Goal: Task Accomplishment & Management: Complete application form

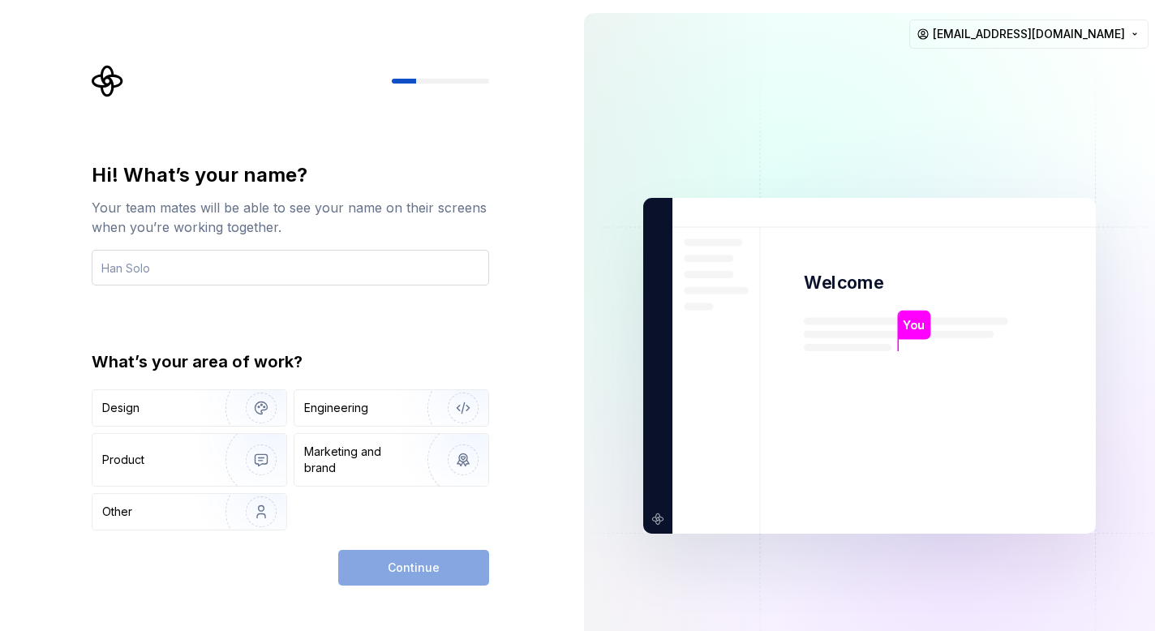
click at [367, 273] on input "text" at bounding box center [290, 268] width 397 height 36
type input "ဤ"
type input "Theingi"
click at [339, 328] on div "Hi! What’s your name? Your team mates will be able to see your name on their sc…" at bounding box center [290, 346] width 397 height 368
click at [197, 410] on div "Design" at bounding box center [153, 408] width 102 height 16
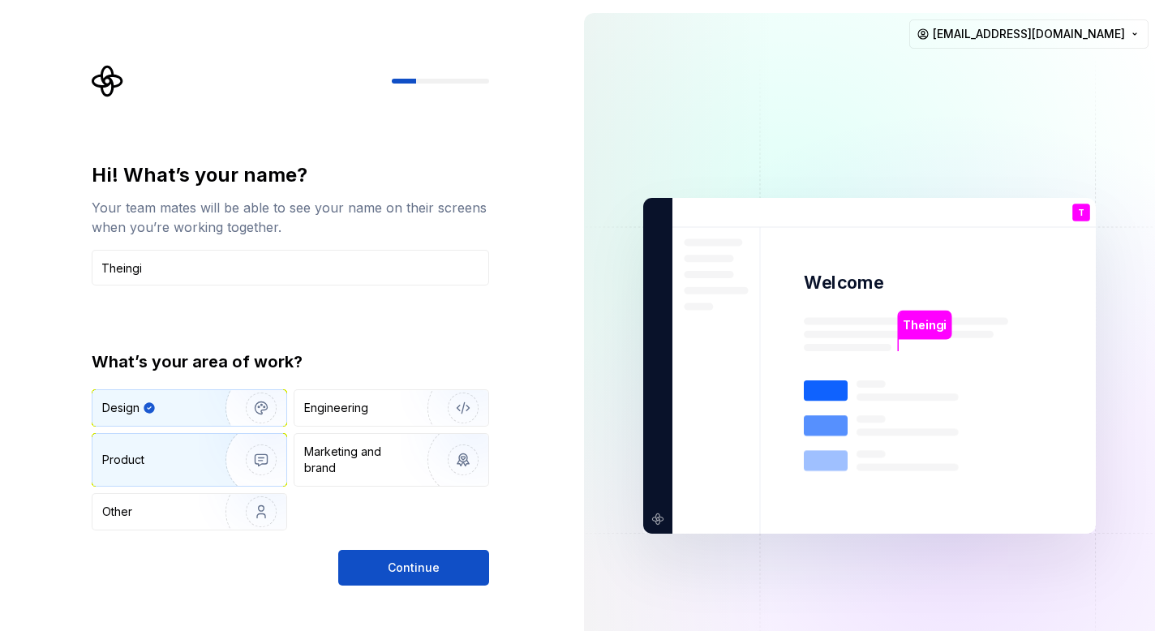
click at [195, 453] on div "Product" at bounding box center [155, 460] width 107 height 16
click at [192, 405] on div "Design" at bounding box center [153, 408] width 102 height 16
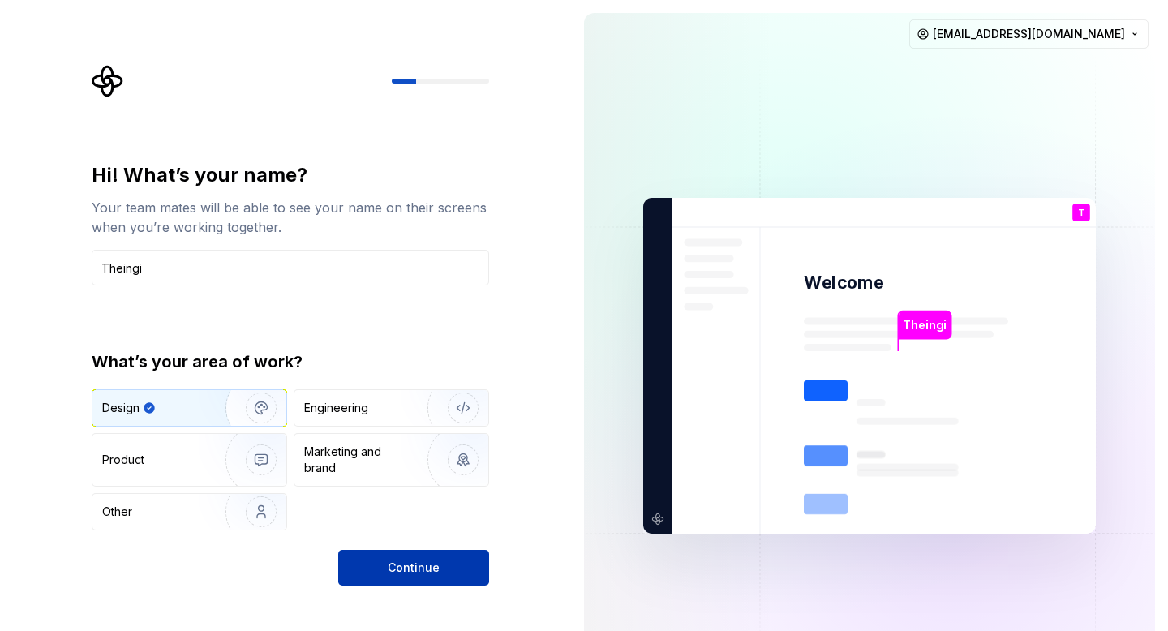
click at [427, 564] on span "Continue" at bounding box center [414, 568] width 52 height 16
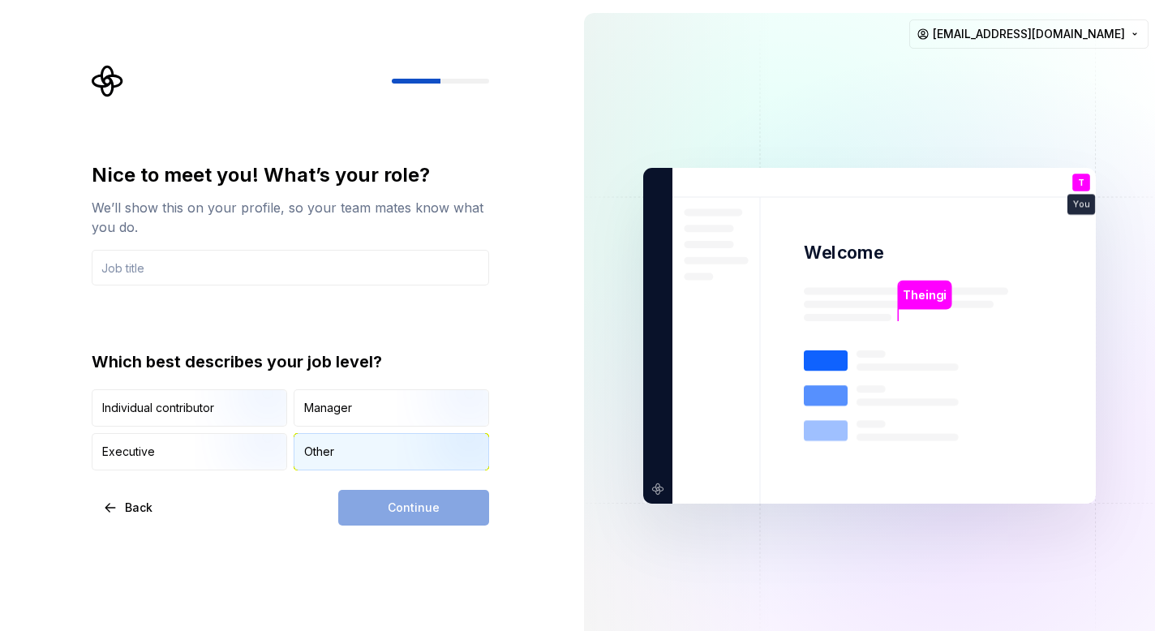
click at [355, 444] on div "Other" at bounding box center [391, 452] width 194 height 36
click at [199, 404] on img "button" at bounding box center [247, 428] width 104 height 109
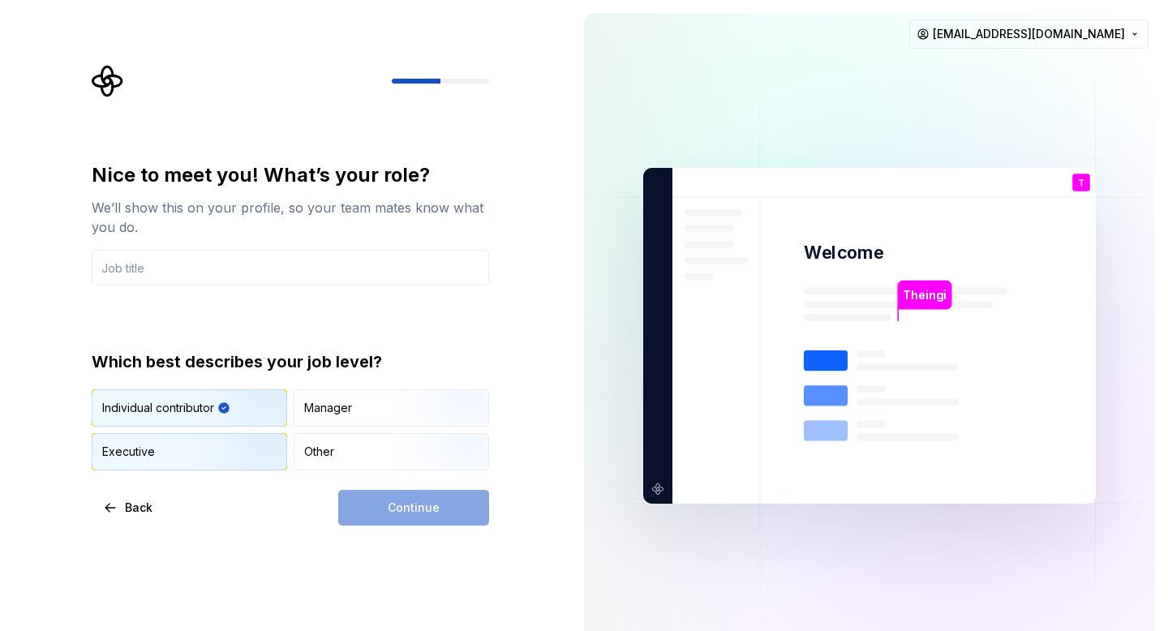
click at [194, 449] on div "Executive" at bounding box center [189, 452] width 194 height 36
click at [215, 399] on img "button" at bounding box center [247, 428] width 104 height 109
click at [294, 260] on input "text" at bounding box center [290, 268] width 397 height 36
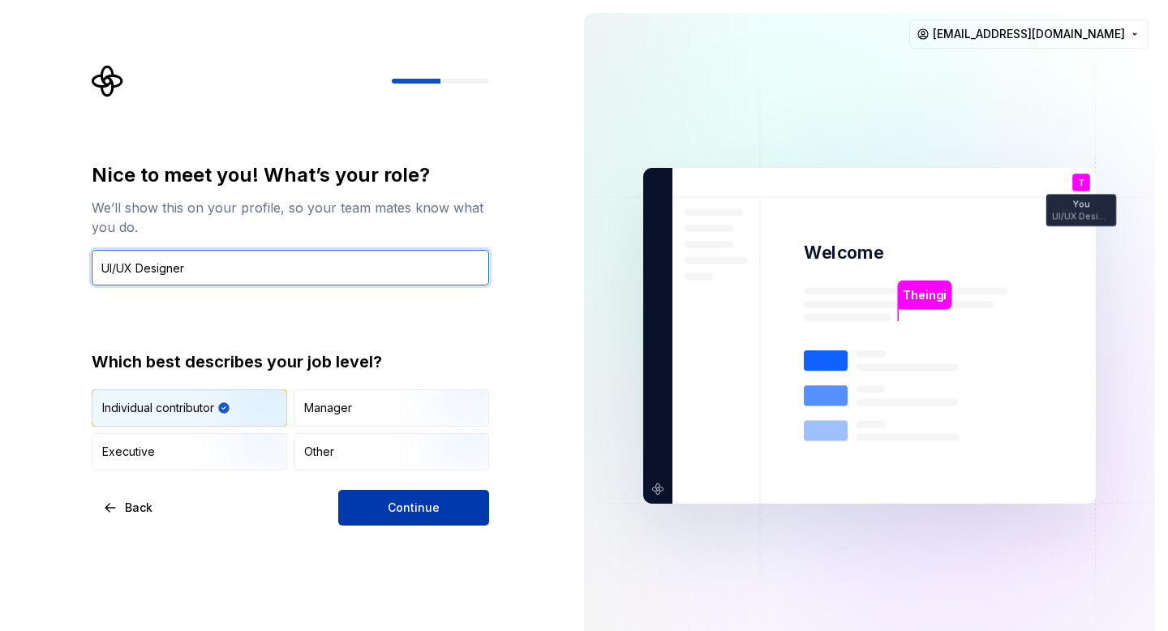
type input "UI/UX Designer"
click at [380, 501] on button "Continue" at bounding box center [413, 508] width 151 height 36
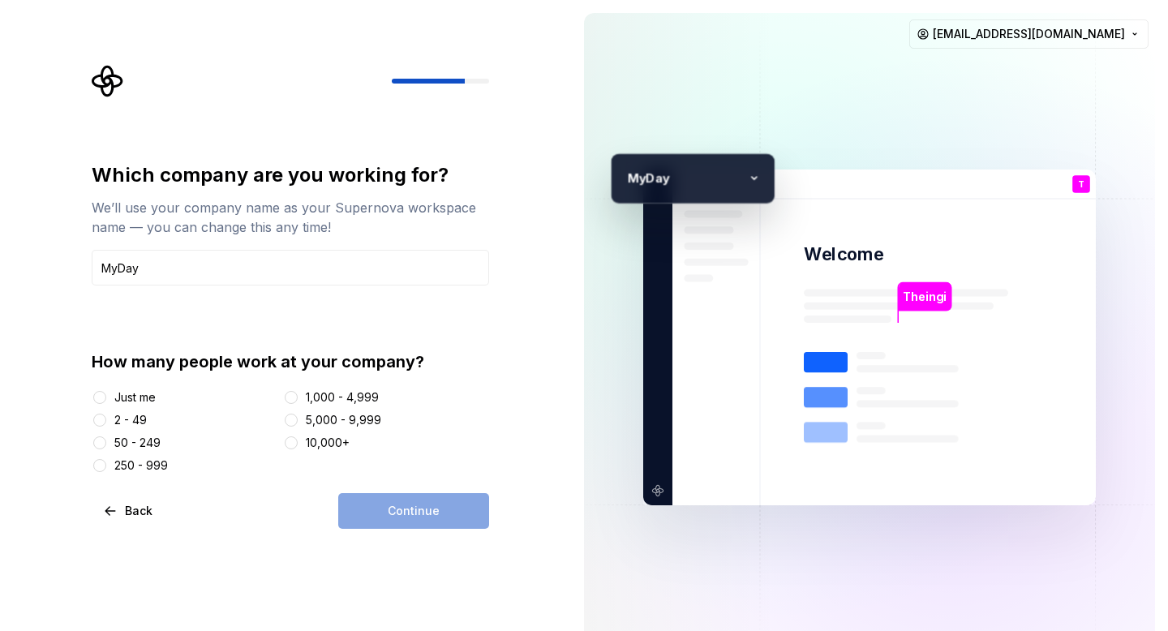
type input "MyDay"
click at [101, 438] on button "50 - 249" at bounding box center [99, 442] width 13 height 13
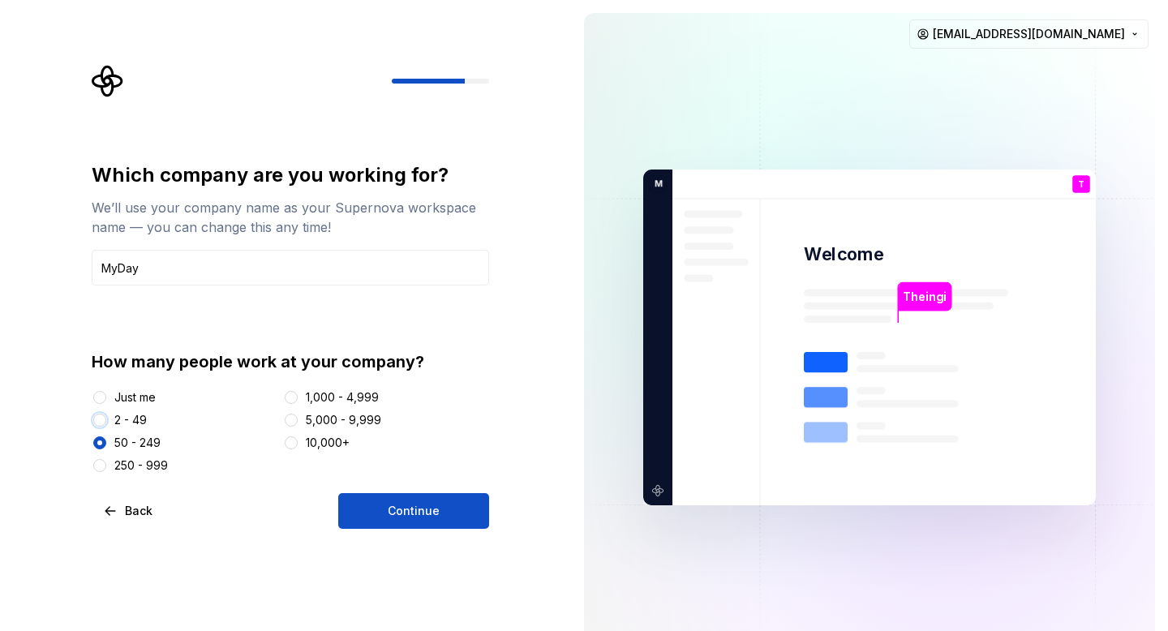
click at [101, 418] on button "2 - 49" at bounding box center [99, 420] width 13 height 13
click at [103, 397] on button "Just me" at bounding box center [99, 397] width 13 height 13
click at [101, 416] on button "2 - 49" at bounding box center [99, 420] width 13 height 13
click at [421, 512] on span "Continue" at bounding box center [414, 511] width 52 height 16
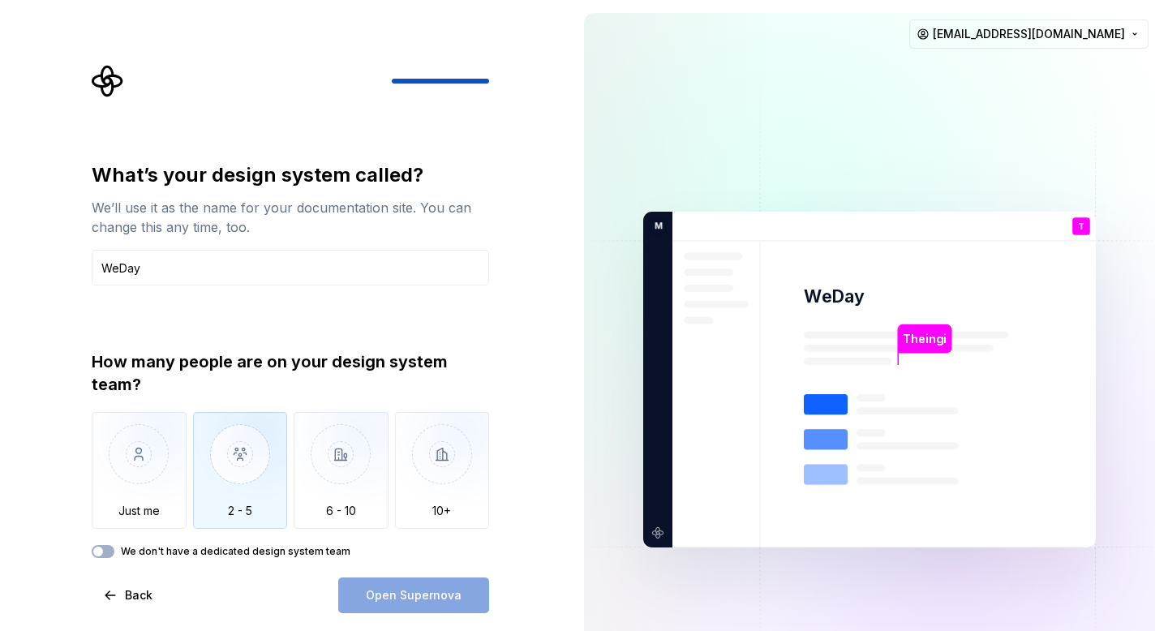
click at [257, 477] on img "button" at bounding box center [240, 466] width 95 height 109
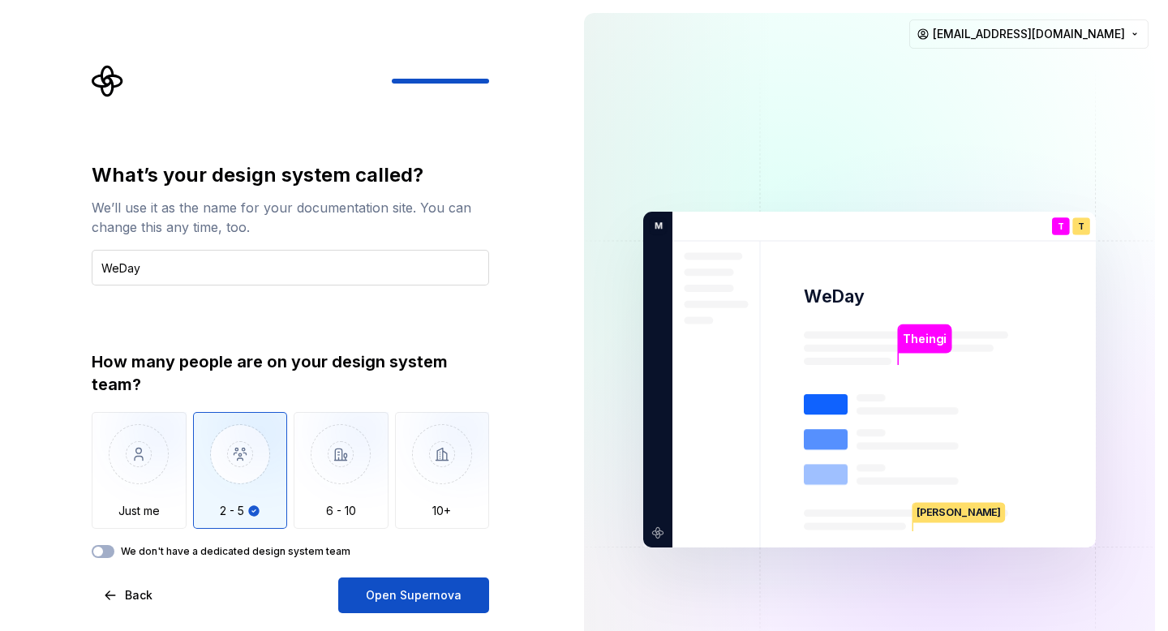
click at [260, 274] on input "WeDay" at bounding box center [290, 268] width 397 height 36
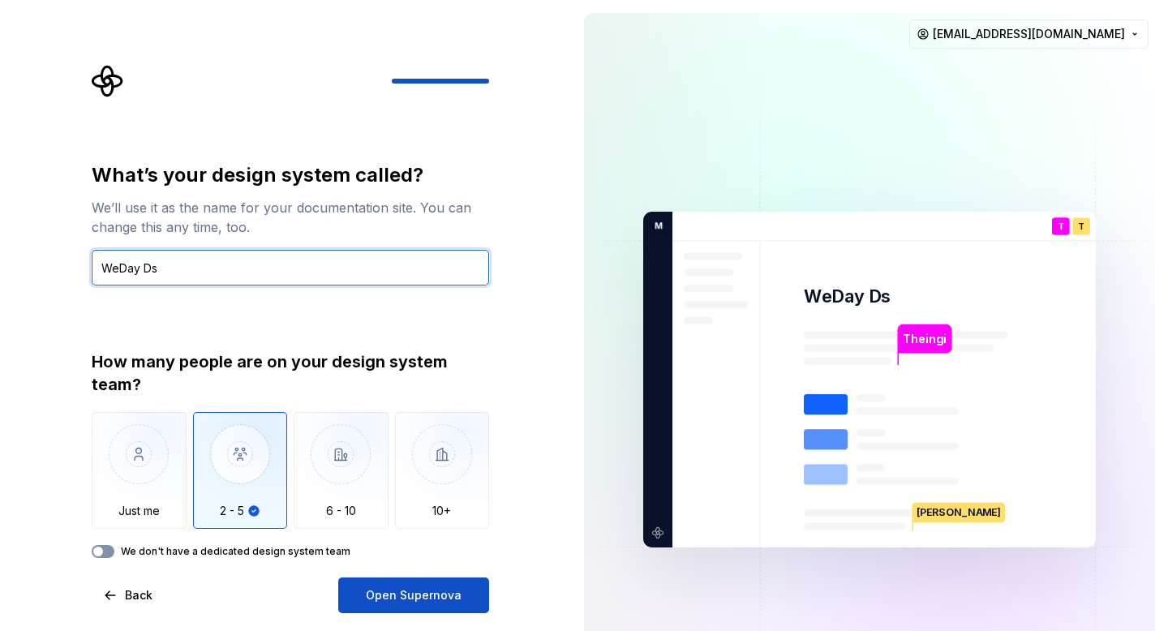
type input "WeDay Ds"
click at [110, 548] on button "We don't have a dedicated design system team" at bounding box center [103, 551] width 23 height 13
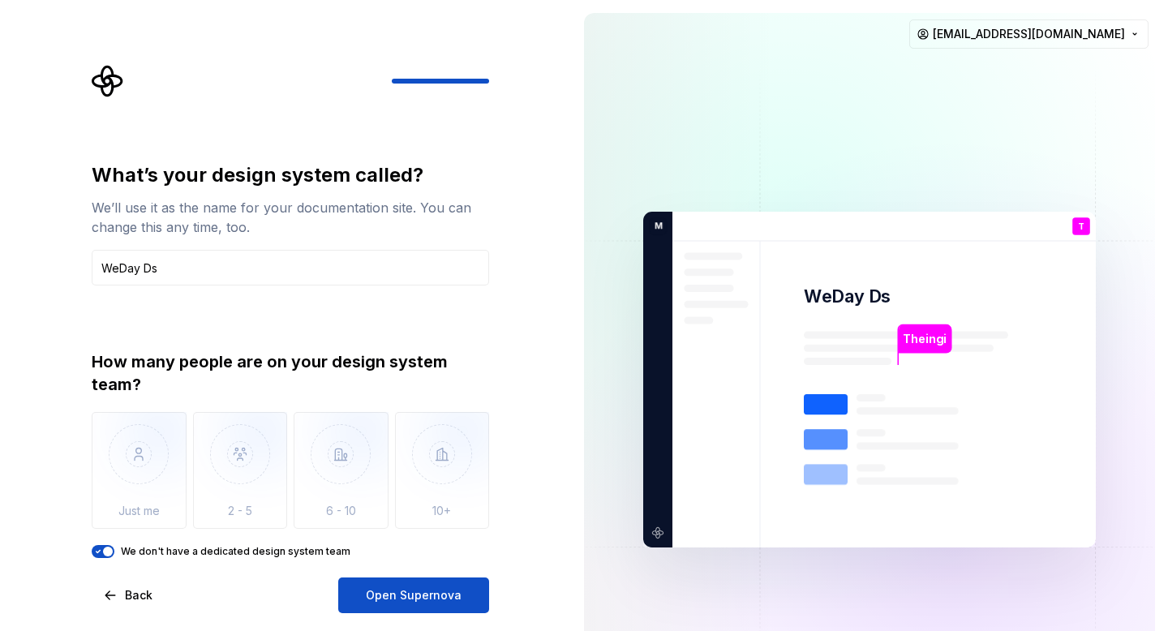
click at [92, 551] on icon "button" at bounding box center [98, 552] width 13 height 10
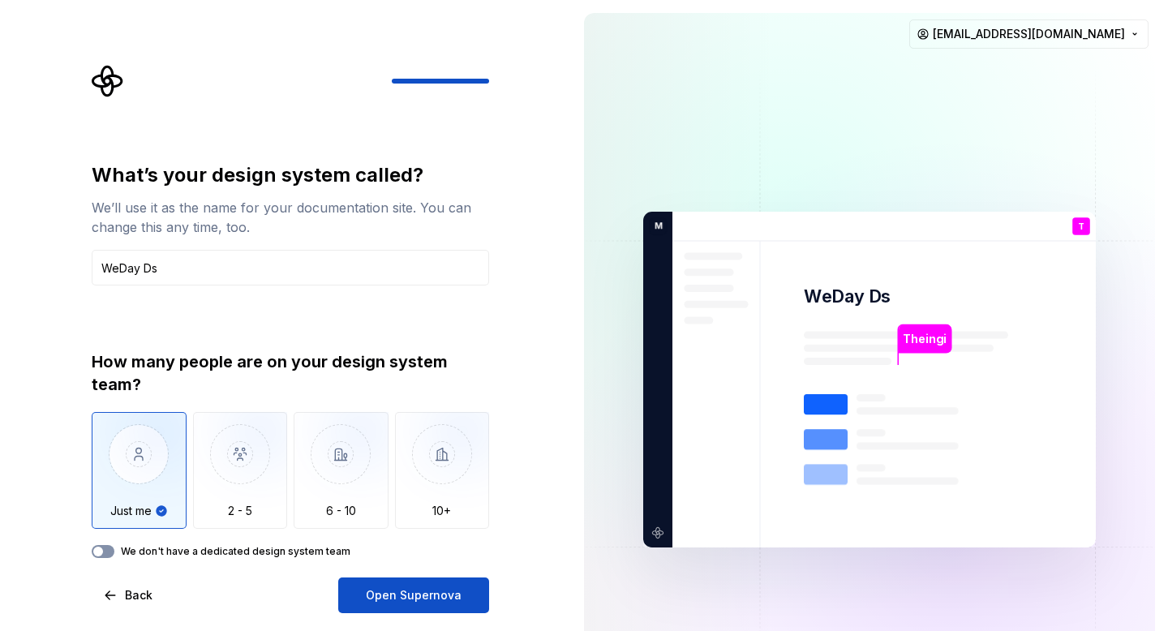
click at [108, 555] on button "We don't have a dedicated design system team" at bounding box center [103, 551] width 23 height 13
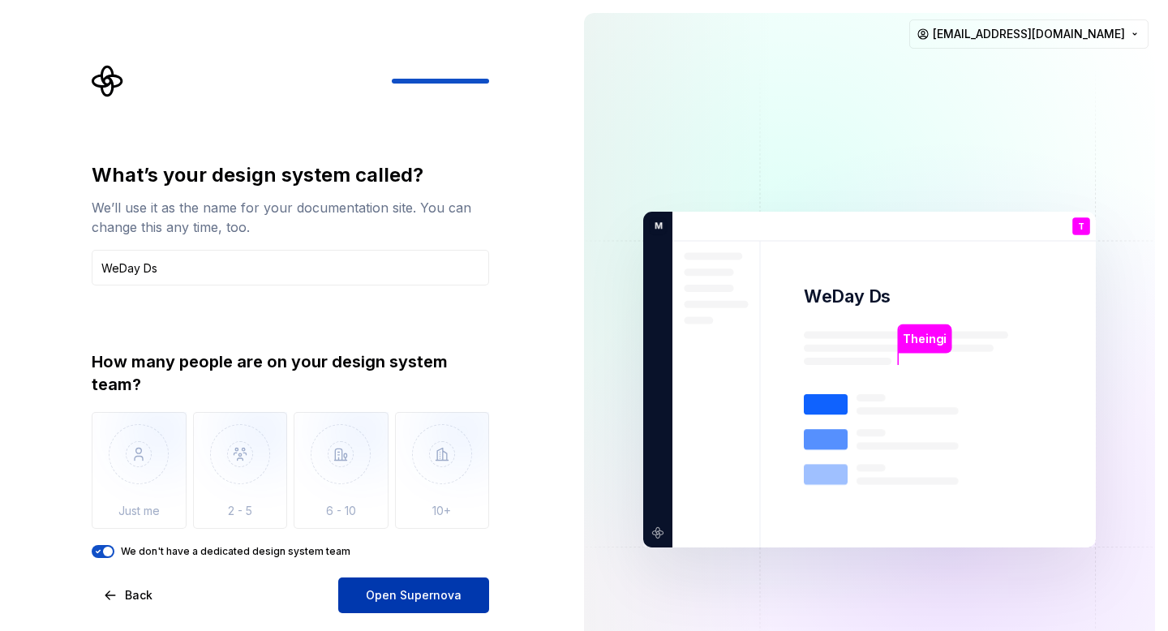
click at [427, 601] on span "Open Supernova" at bounding box center [414, 595] width 96 height 16
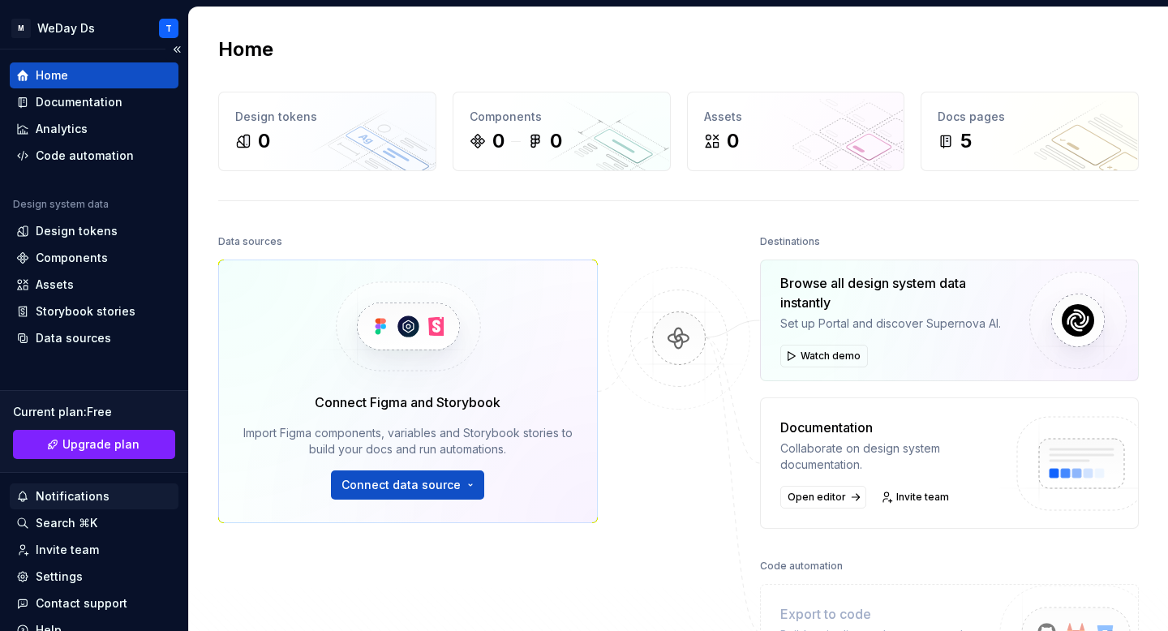
click at [120, 488] on div "Notifications" at bounding box center [94, 496] width 156 height 16
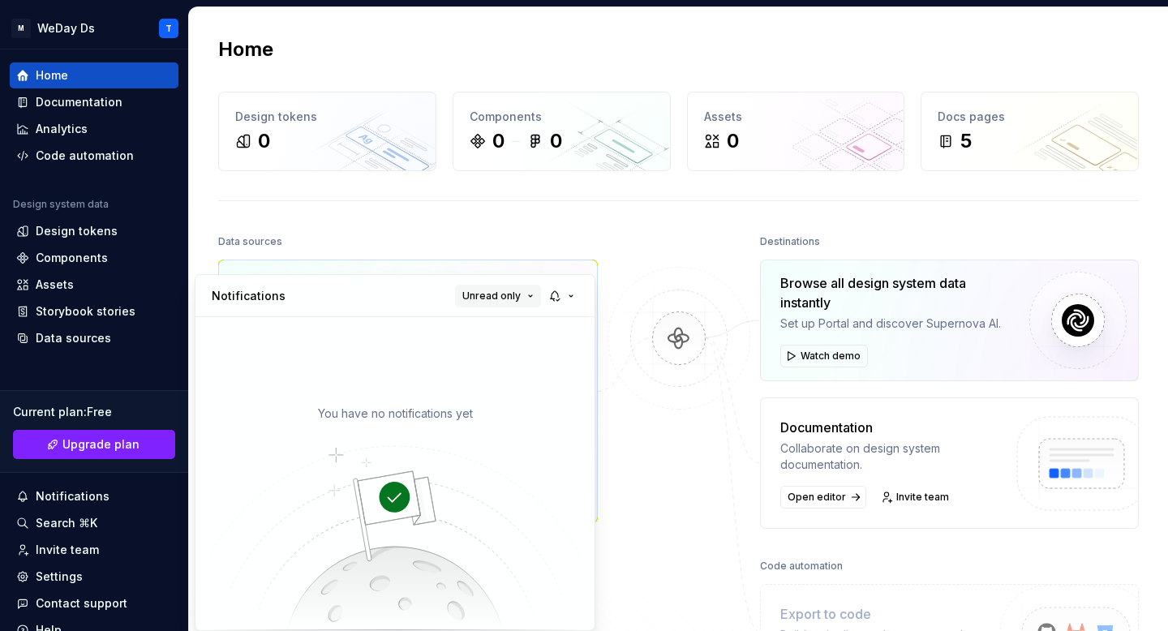
click at [512, 291] on span "Unread only" at bounding box center [491, 295] width 58 height 13
click at [526, 328] on div "All notifications" at bounding box center [539, 327] width 105 height 16
click at [568, 292] on button "button" at bounding box center [562, 296] width 37 height 23
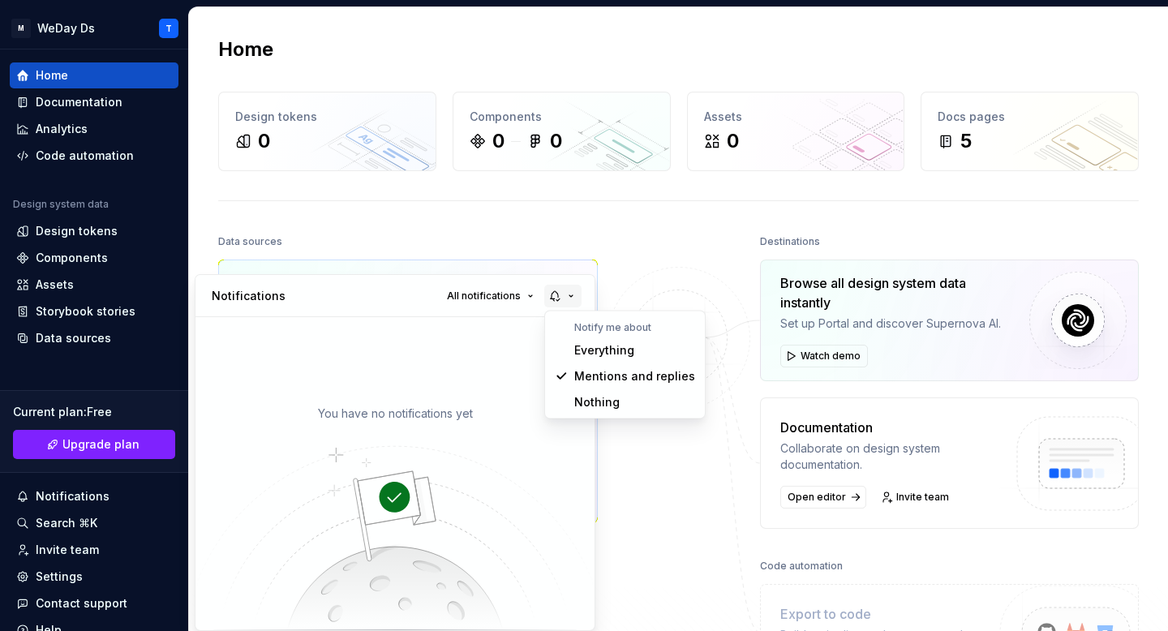
click at [568, 292] on button "button" at bounding box center [562, 296] width 37 height 23
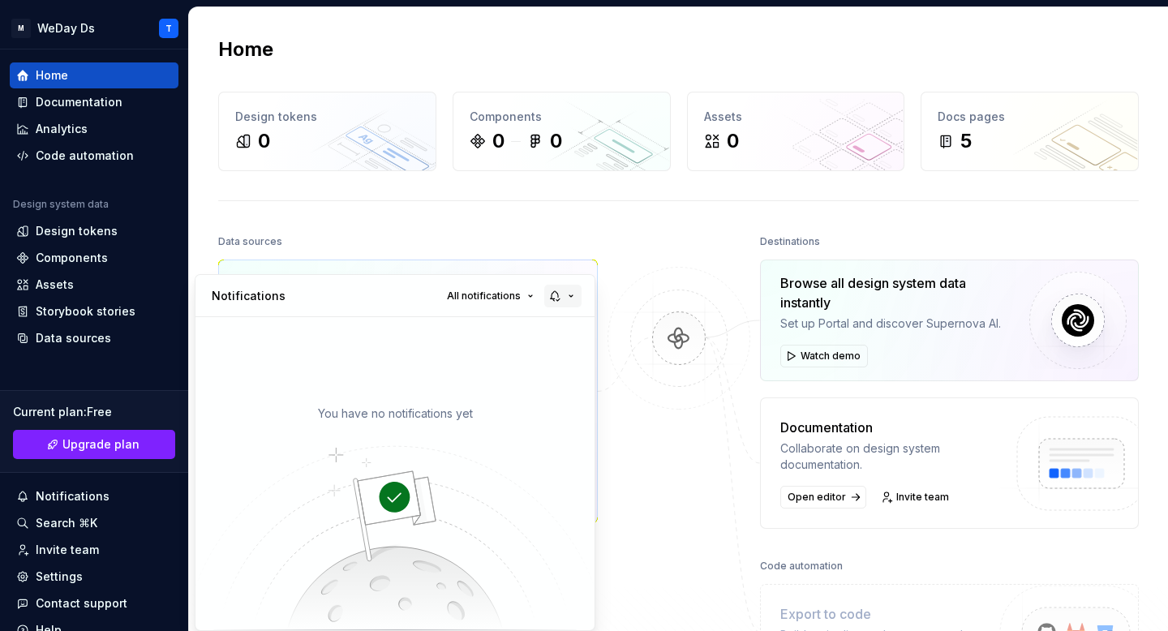
click at [568, 292] on button "button" at bounding box center [562, 296] width 37 height 23
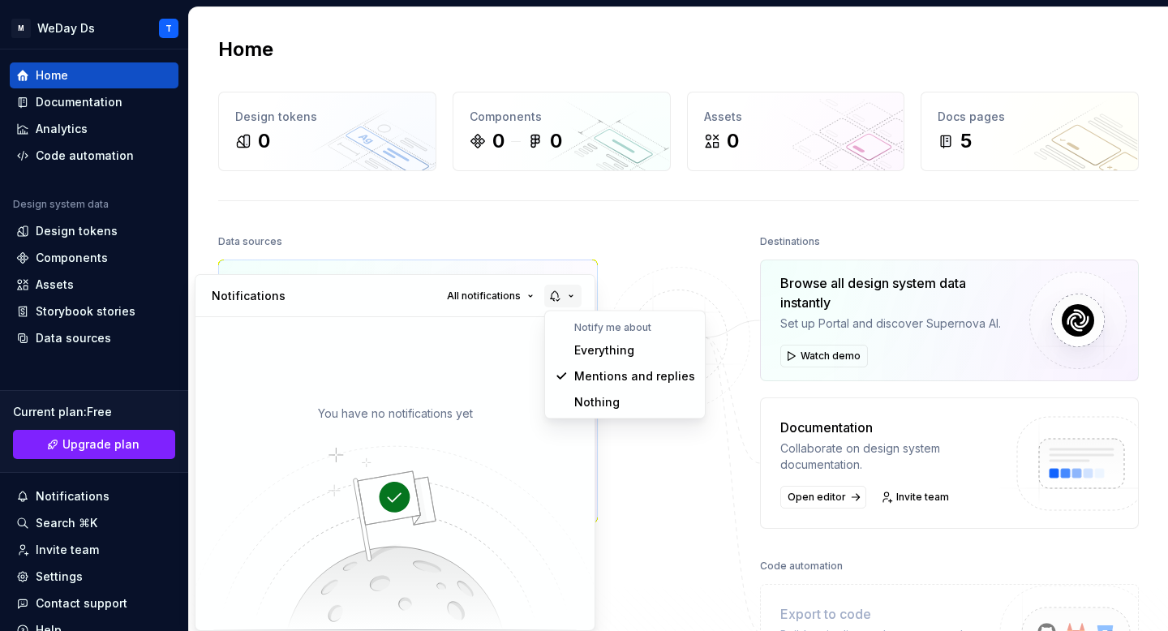
click at [568, 292] on button "button" at bounding box center [562, 296] width 37 height 23
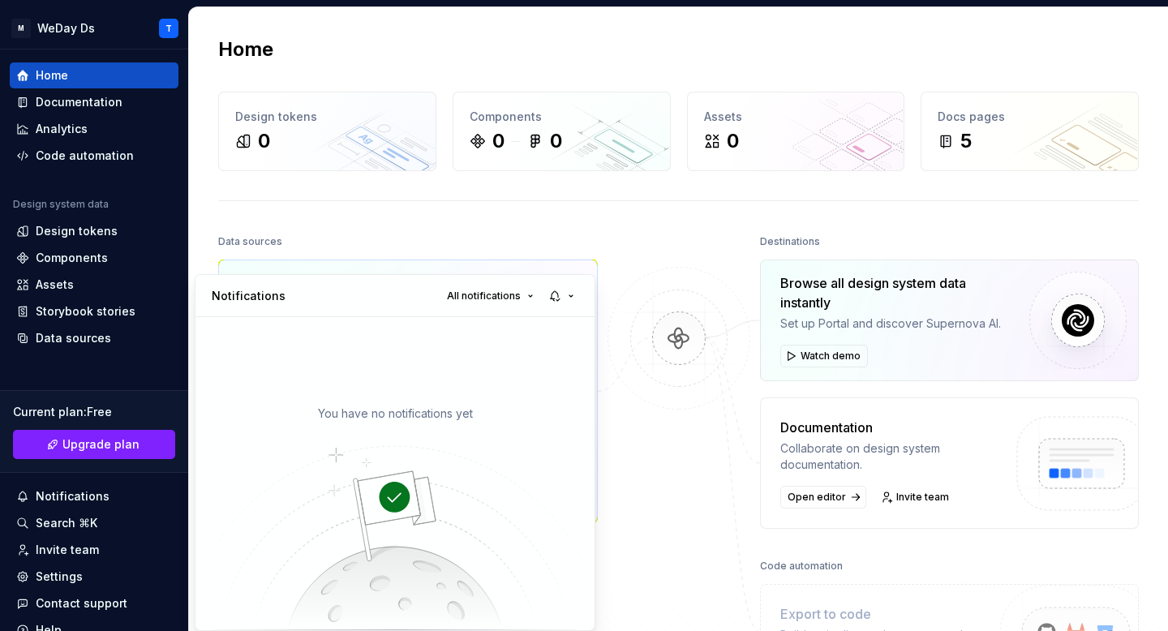
click at [90, 488] on html "M WeDay Ds T Home Documentation Analytics Code automation Design system data De…" at bounding box center [584, 315] width 1168 height 631
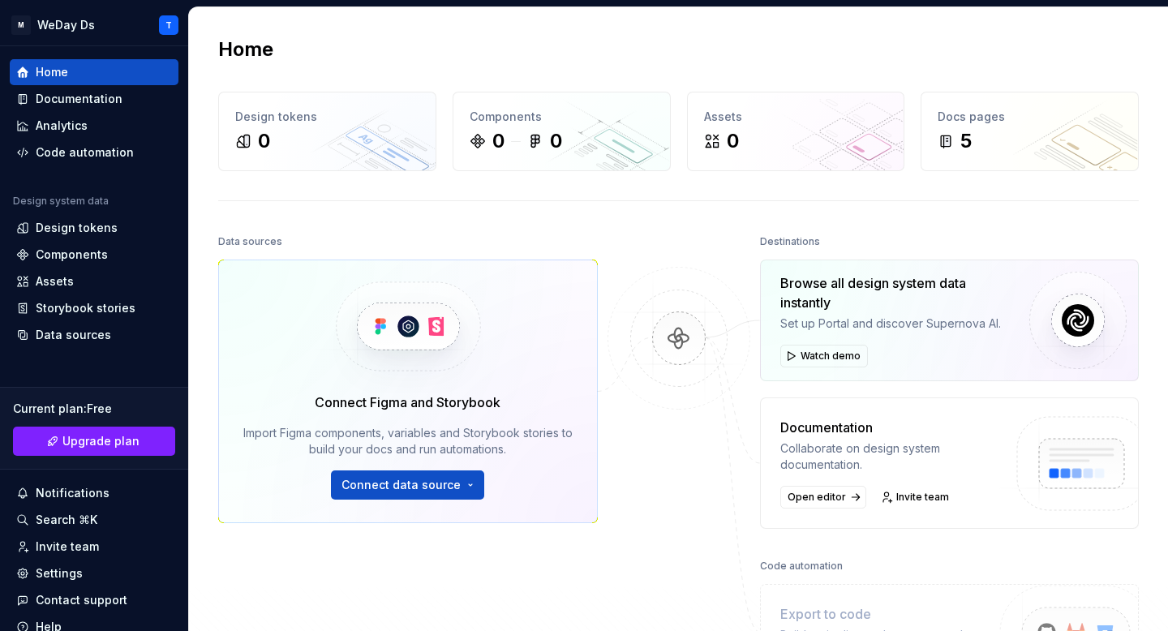
scroll to position [6, 0]
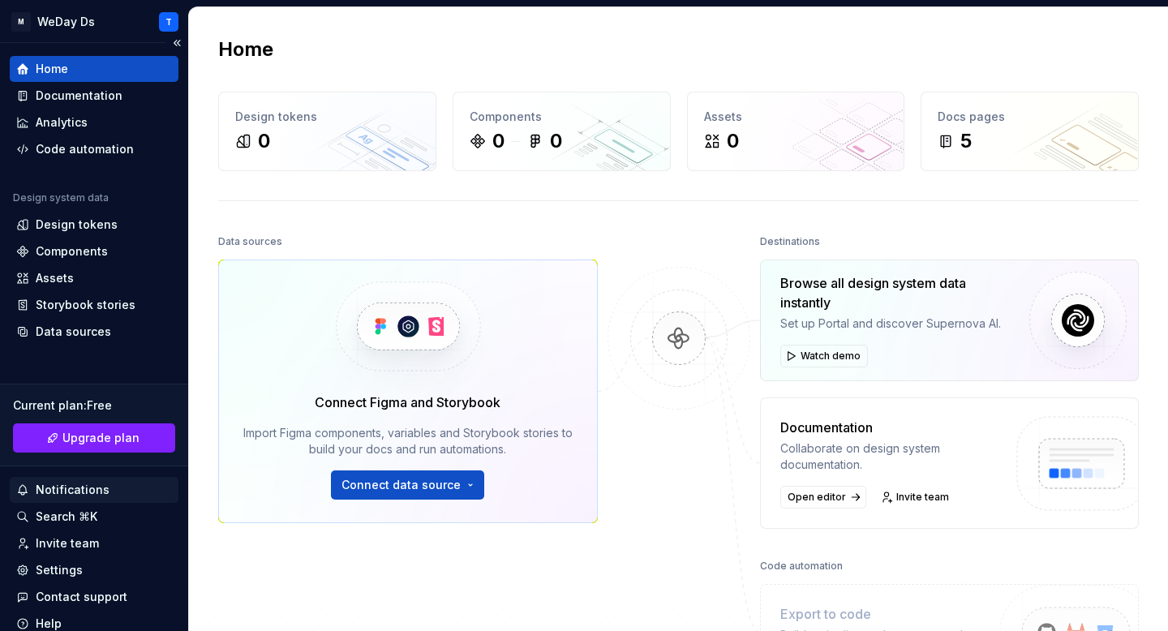
click at [90, 495] on div "Notifications" at bounding box center [73, 490] width 74 height 16
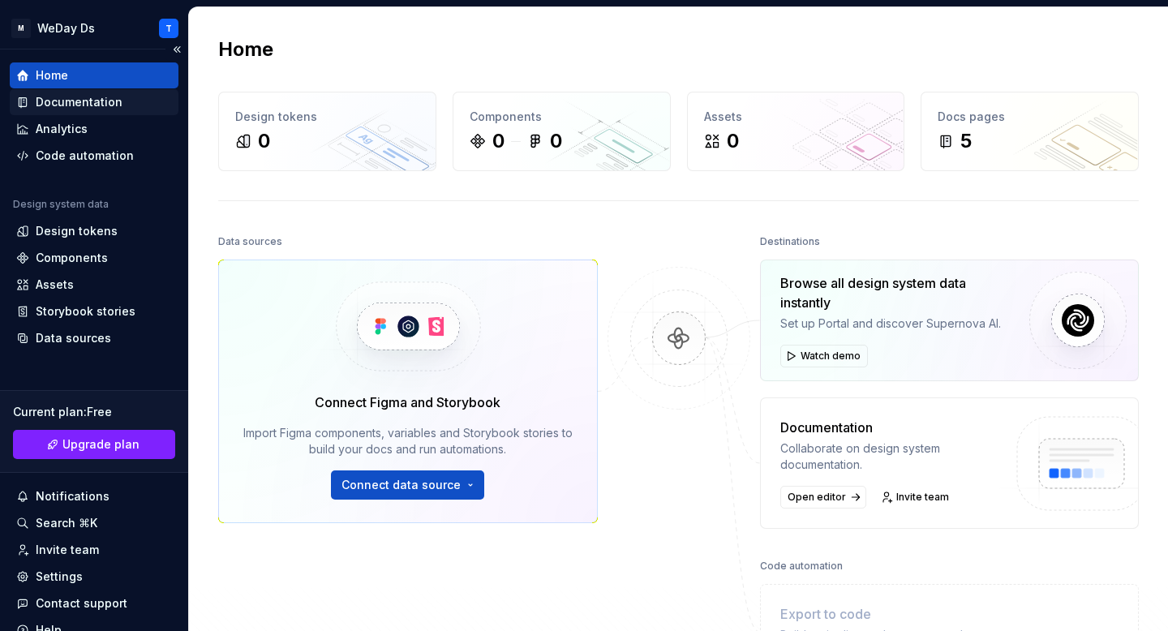
click at [97, 104] on div "Documentation" at bounding box center [79, 102] width 87 height 16
click at [96, 127] on div "Analytics" at bounding box center [94, 129] width 156 height 16
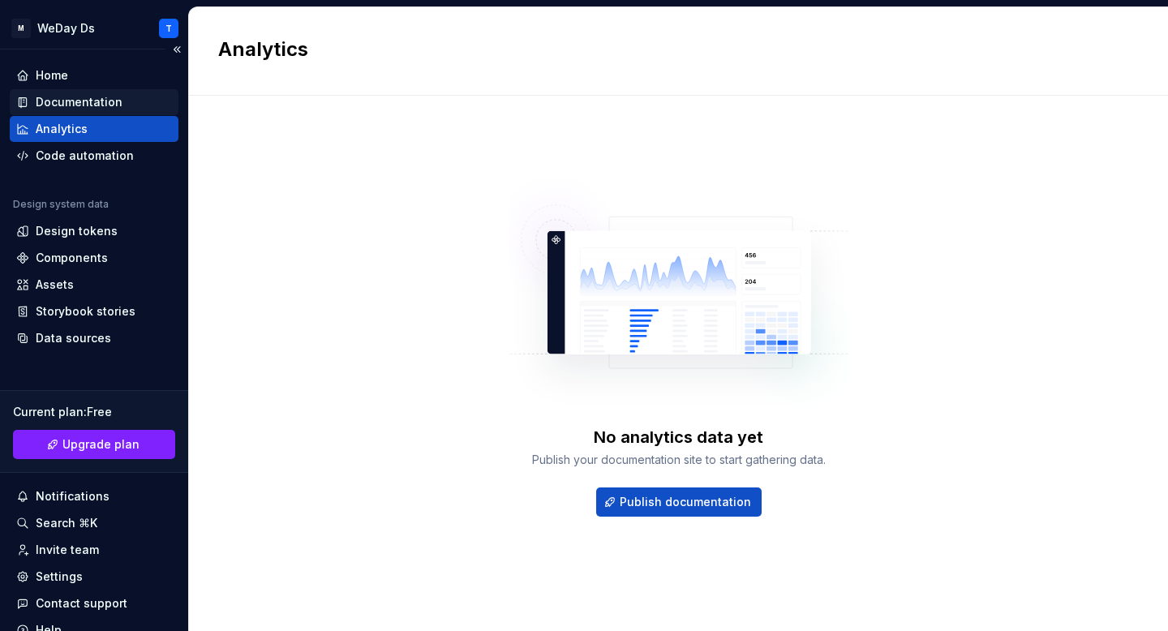
click at [114, 106] on div "Documentation" at bounding box center [79, 102] width 87 height 16
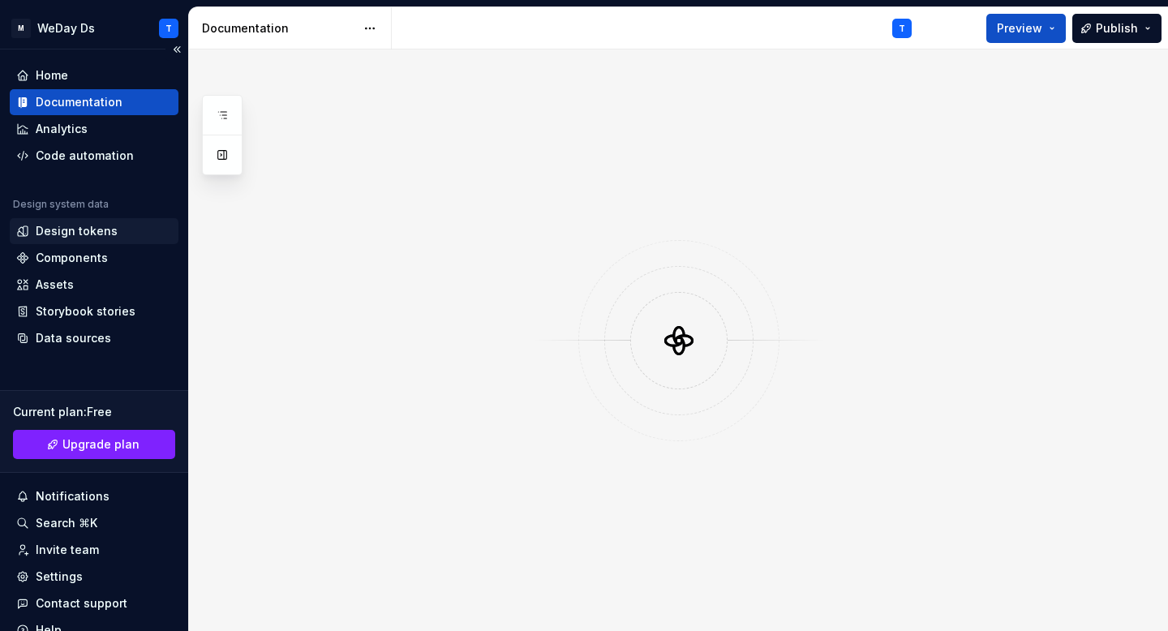
click at [121, 231] on div "Design tokens" at bounding box center [94, 231] width 156 height 16
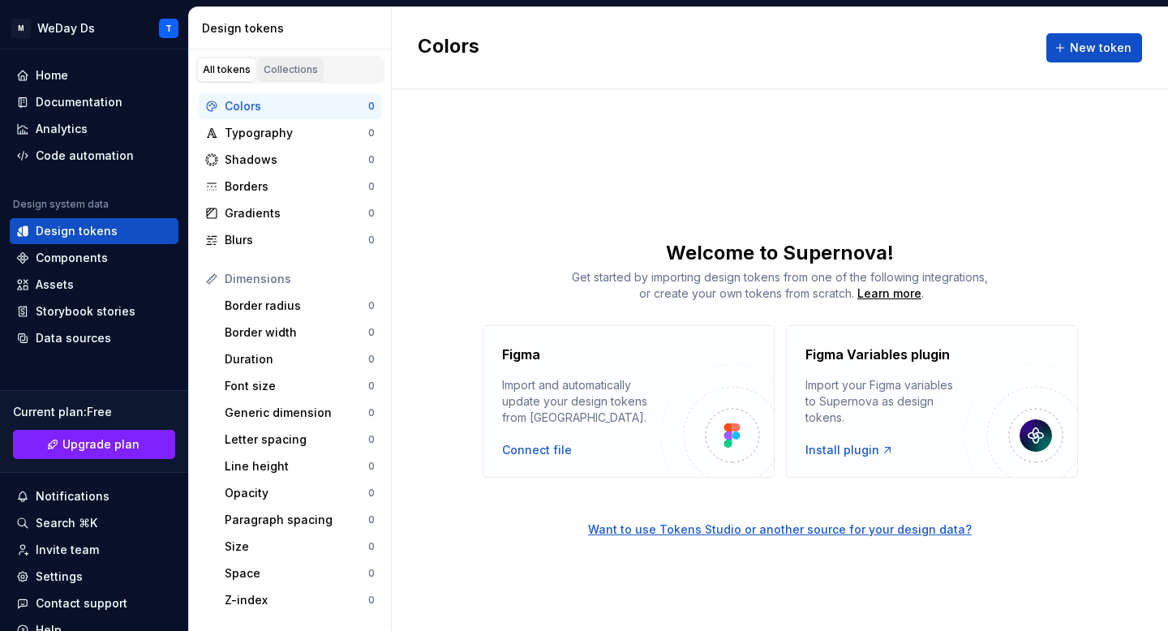
click at [274, 69] on div "Collections" at bounding box center [291, 69] width 54 height 13
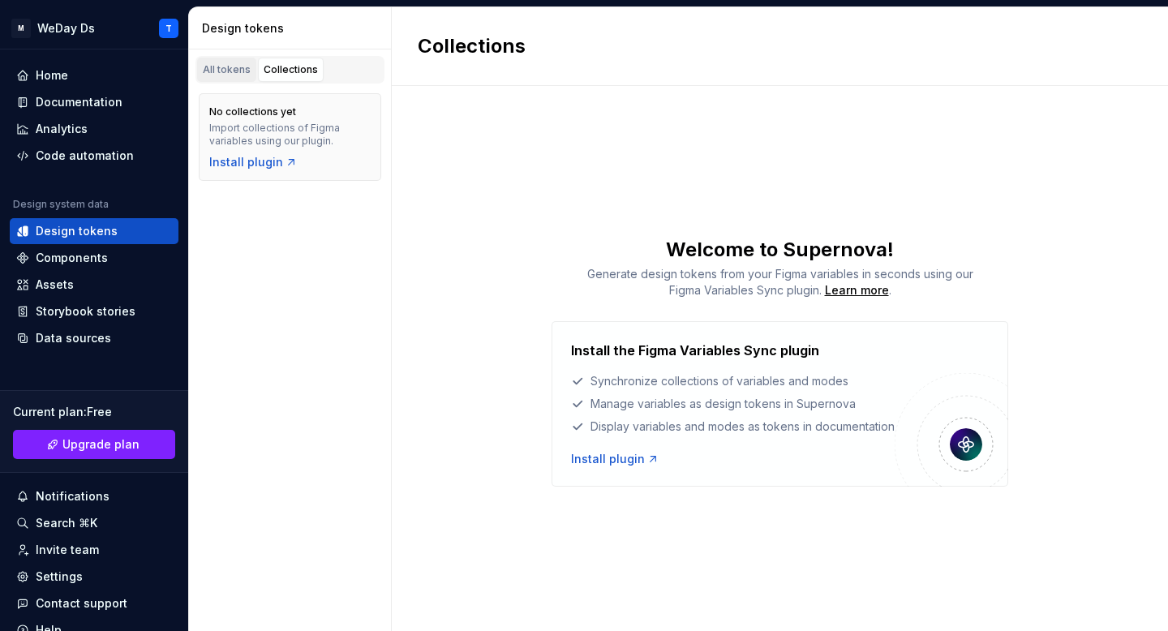
click at [228, 70] on div "All tokens" at bounding box center [227, 69] width 48 height 13
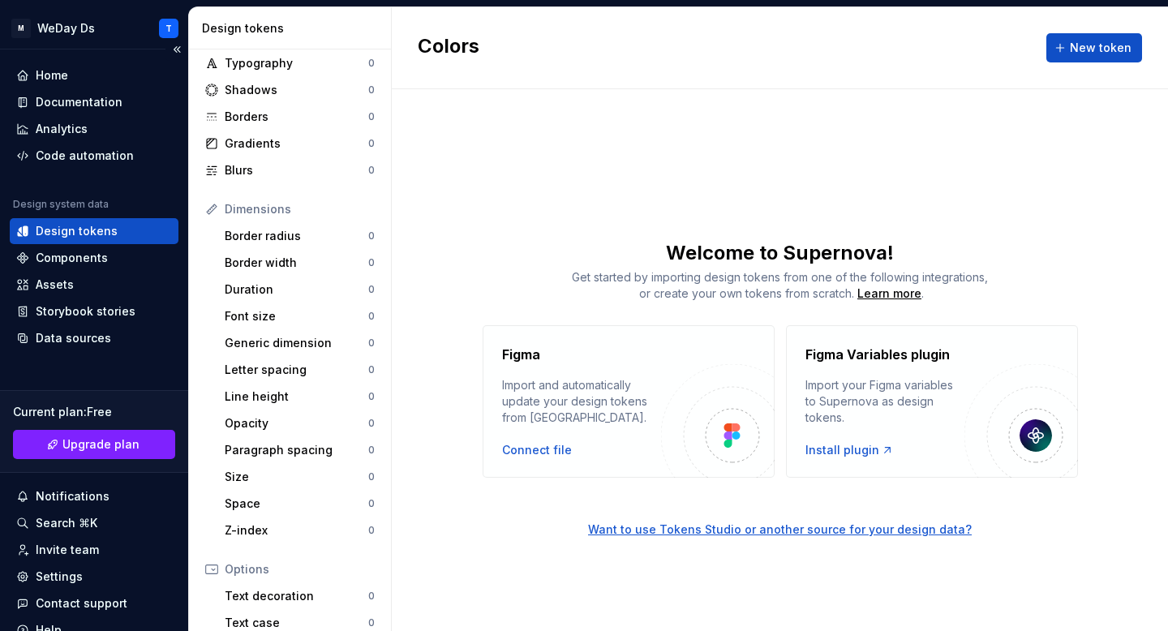
scroll to position [68, 0]
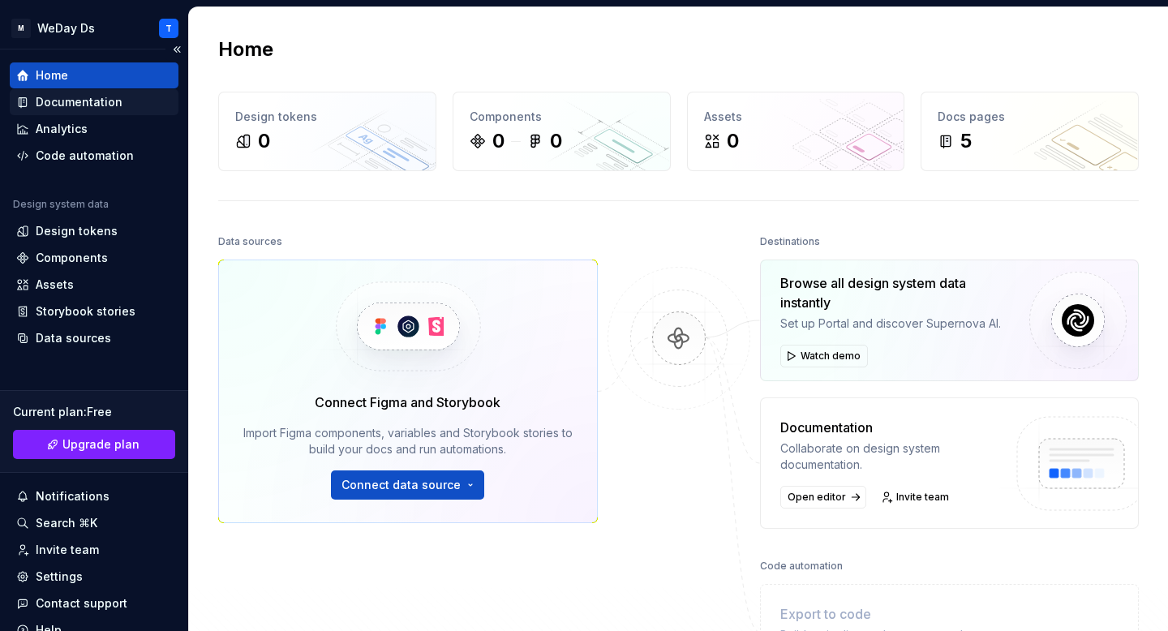
click at [84, 97] on div "Documentation" at bounding box center [79, 102] width 87 height 16
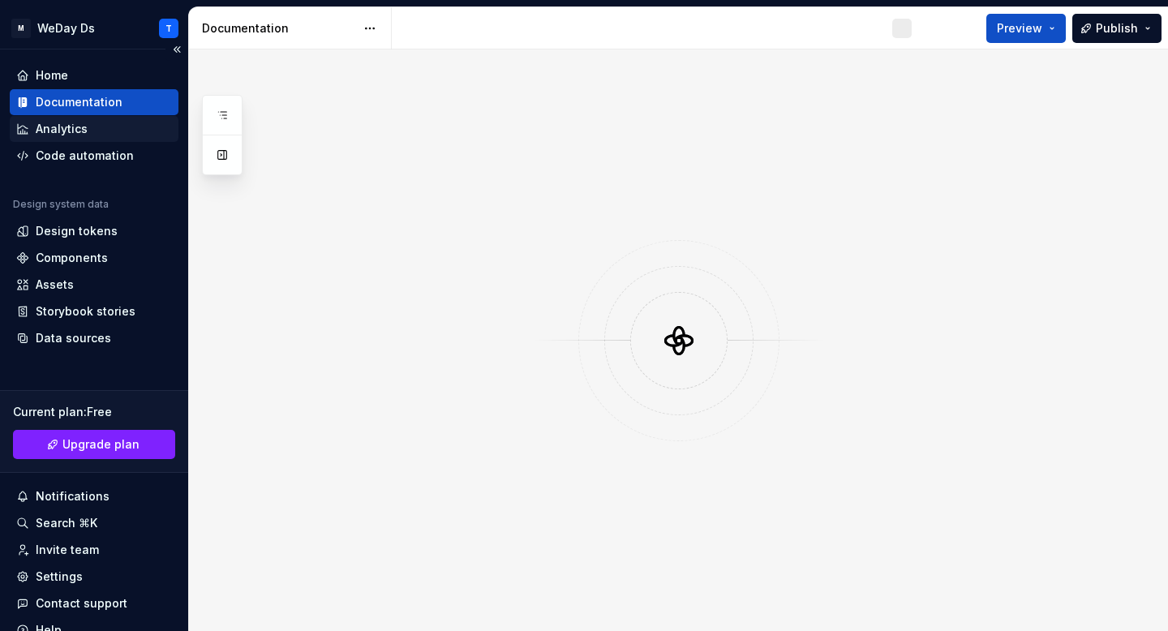
click at [79, 125] on div "Analytics" at bounding box center [62, 129] width 52 height 16
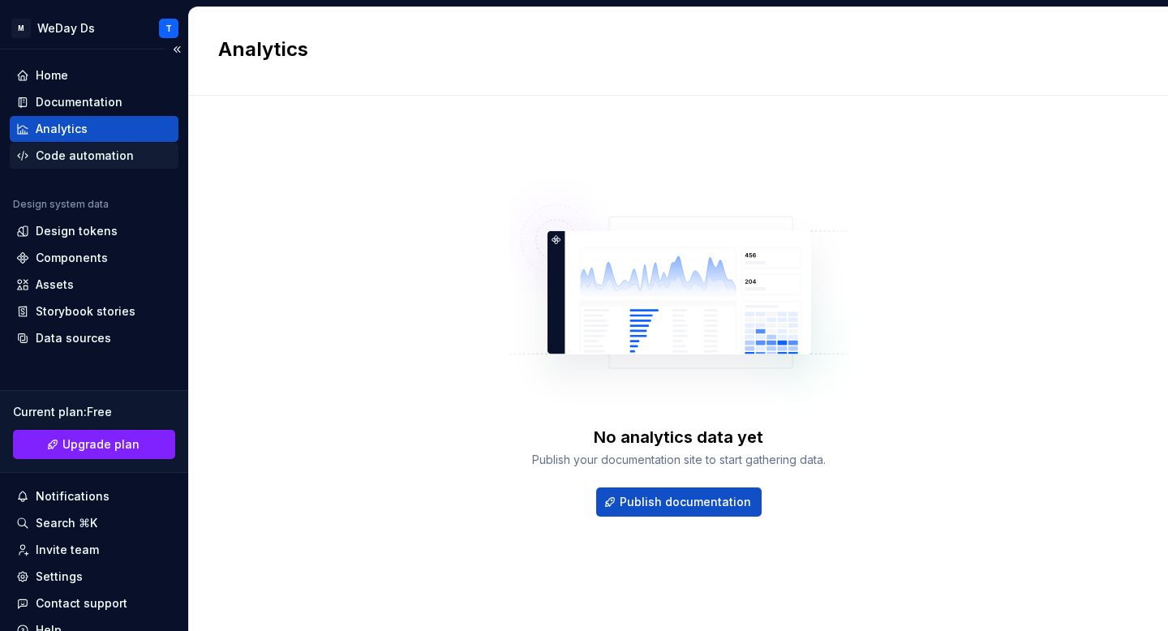
click at [79, 155] on div "Code automation" at bounding box center [85, 156] width 98 height 16
click at [81, 231] on div "Design tokens" at bounding box center [77, 231] width 82 height 16
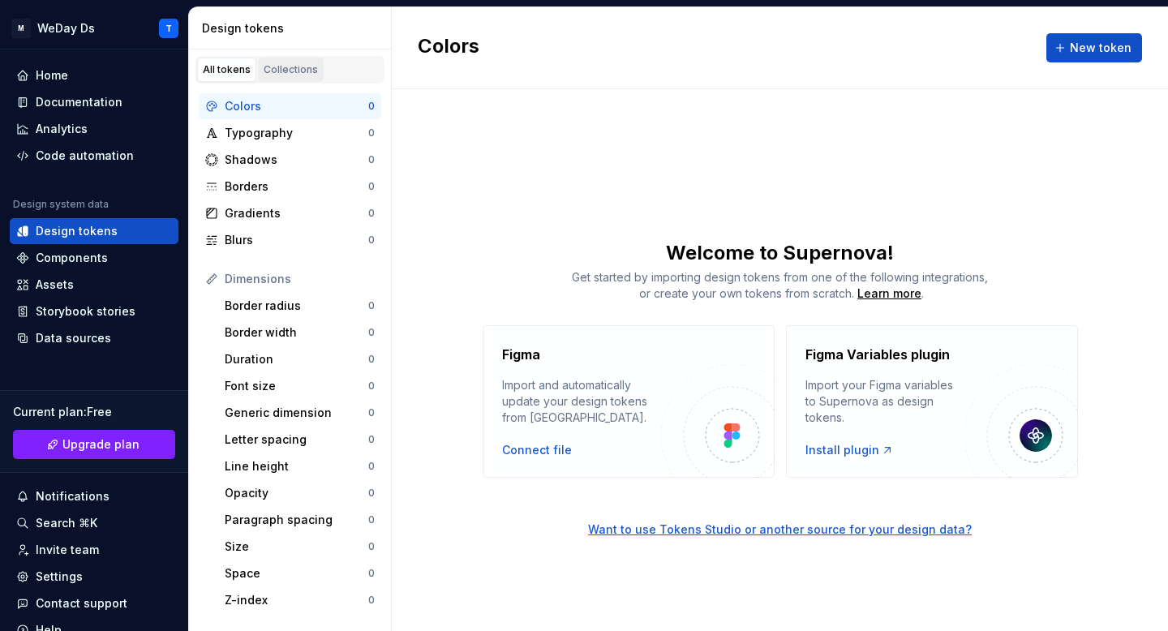
click at [289, 70] on div "Collections" at bounding box center [291, 69] width 54 height 13
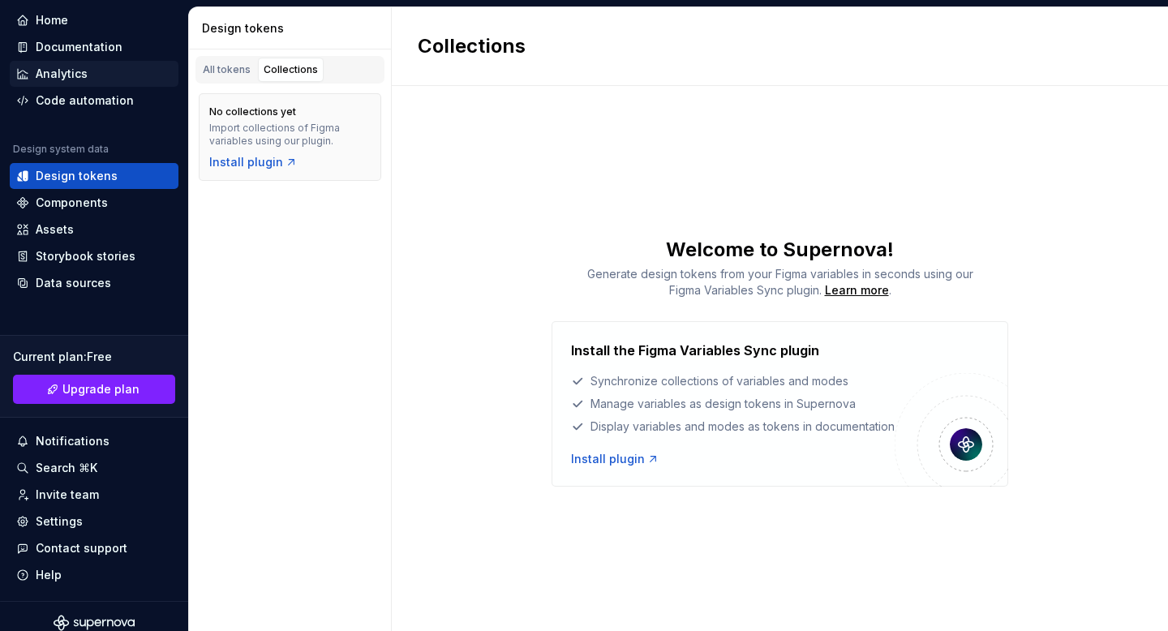
scroll to position [68, 0]
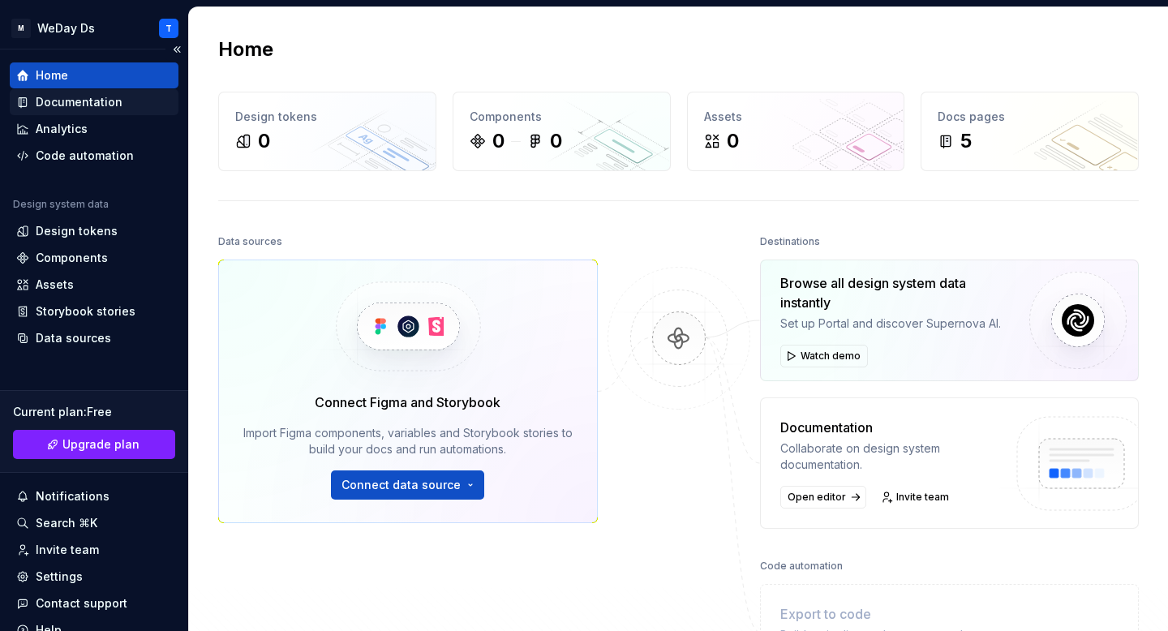
click at [52, 100] on div "Documentation" at bounding box center [79, 102] width 87 height 16
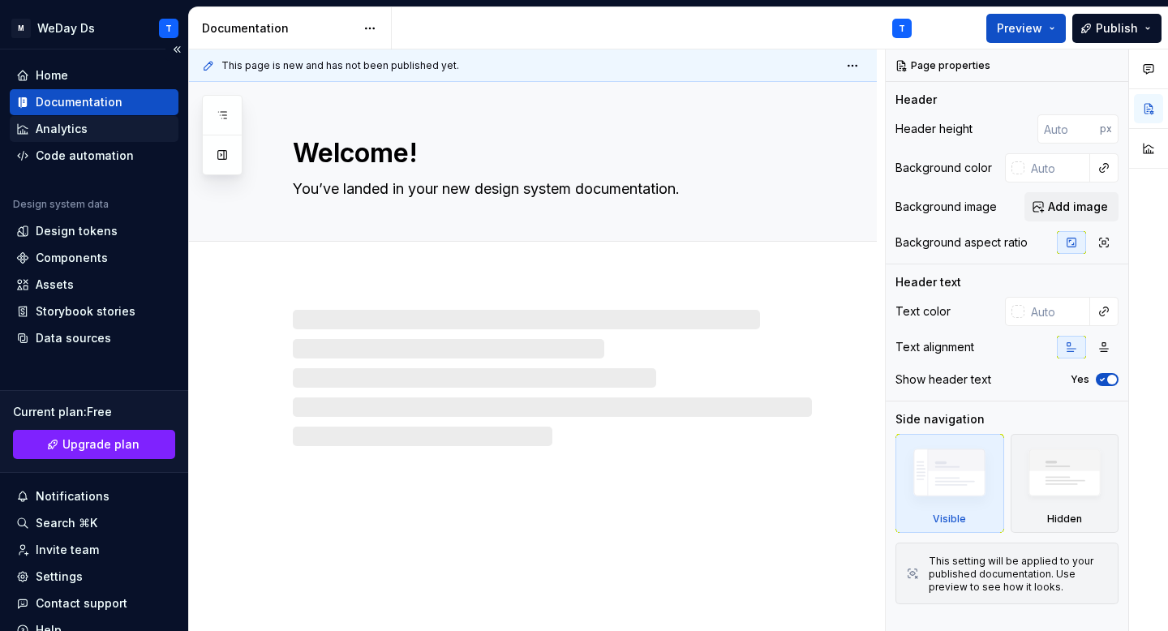
type textarea "*"
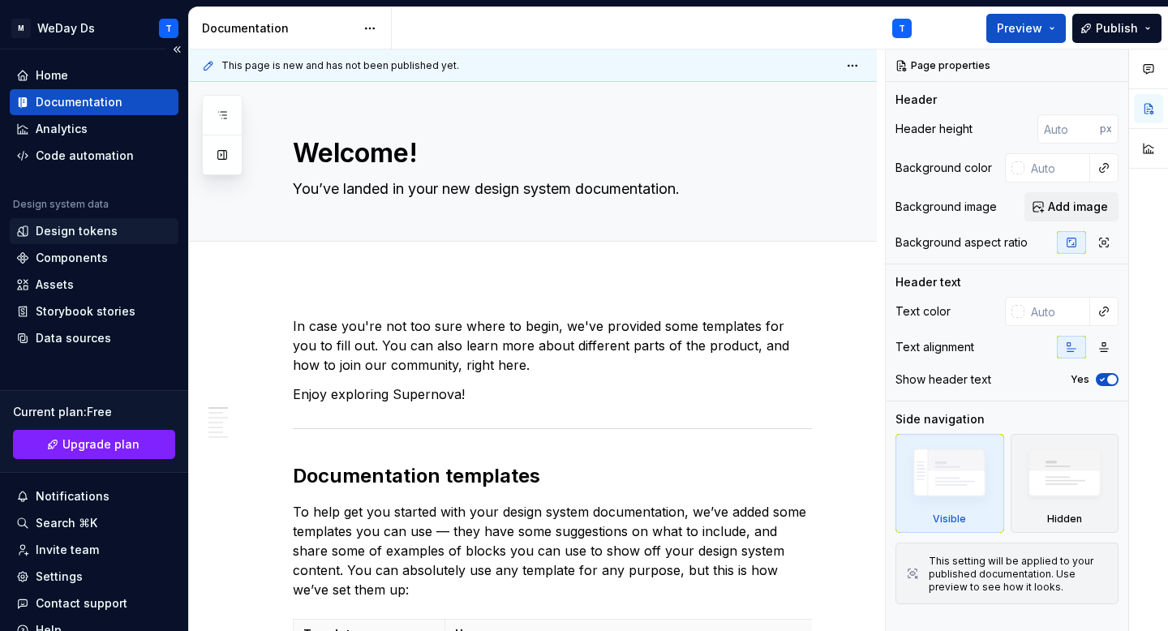
click at [87, 225] on div "Design tokens" at bounding box center [77, 231] width 82 height 16
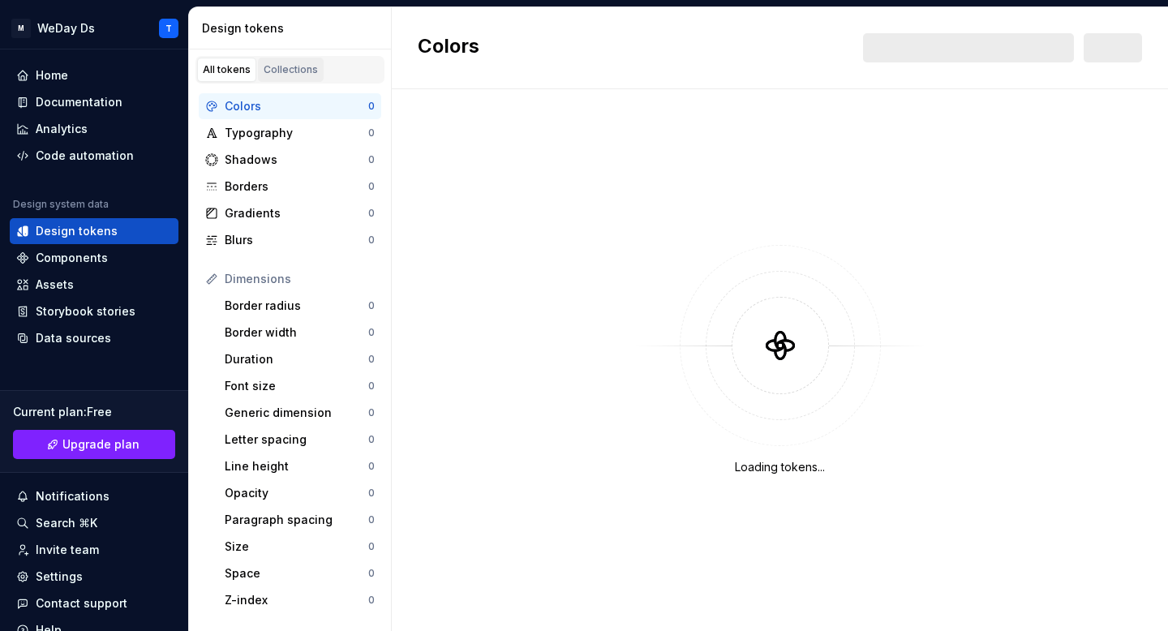
click at [297, 70] on div "Collections" at bounding box center [291, 69] width 54 height 13
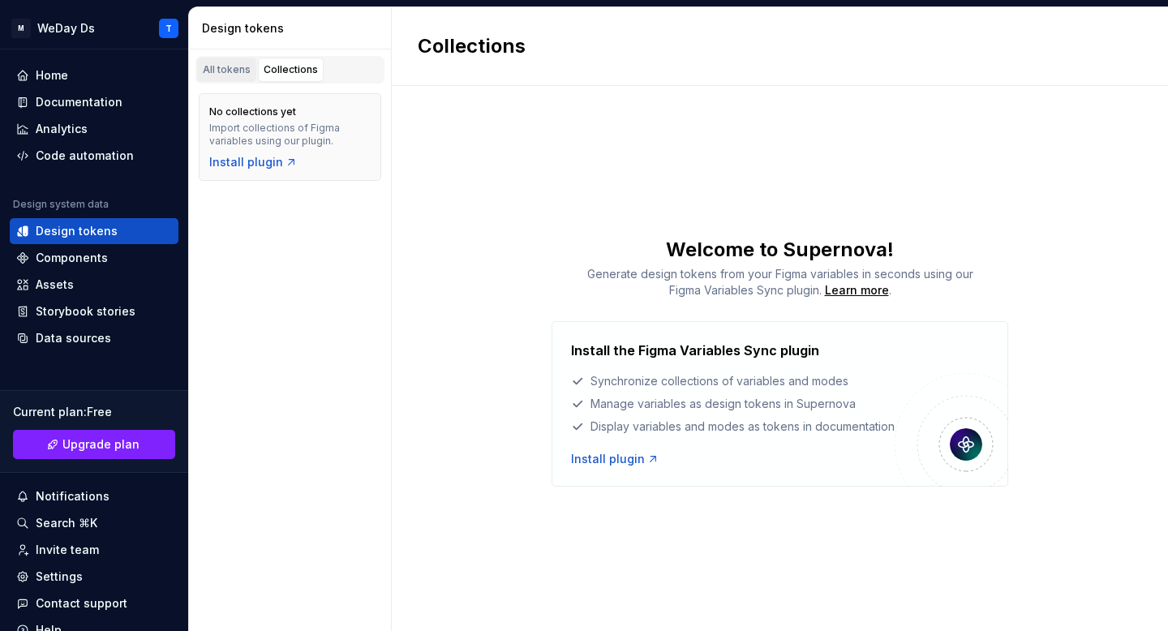
click at [234, 68] on div "All tokens" at bounding box center [227, 69] width 48 height 13
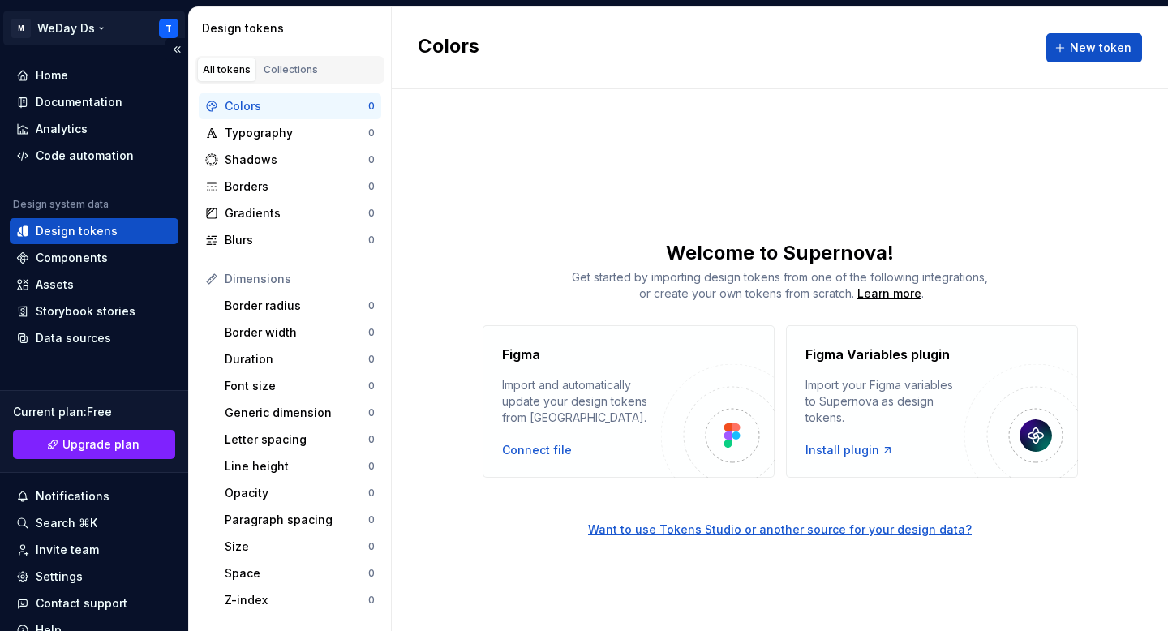
click at [71, 18] on html "M WeDay Ds T Home Documentation Analytics Code automation Design system data De…" at bounding box center [584, 315] width 1168 height 631
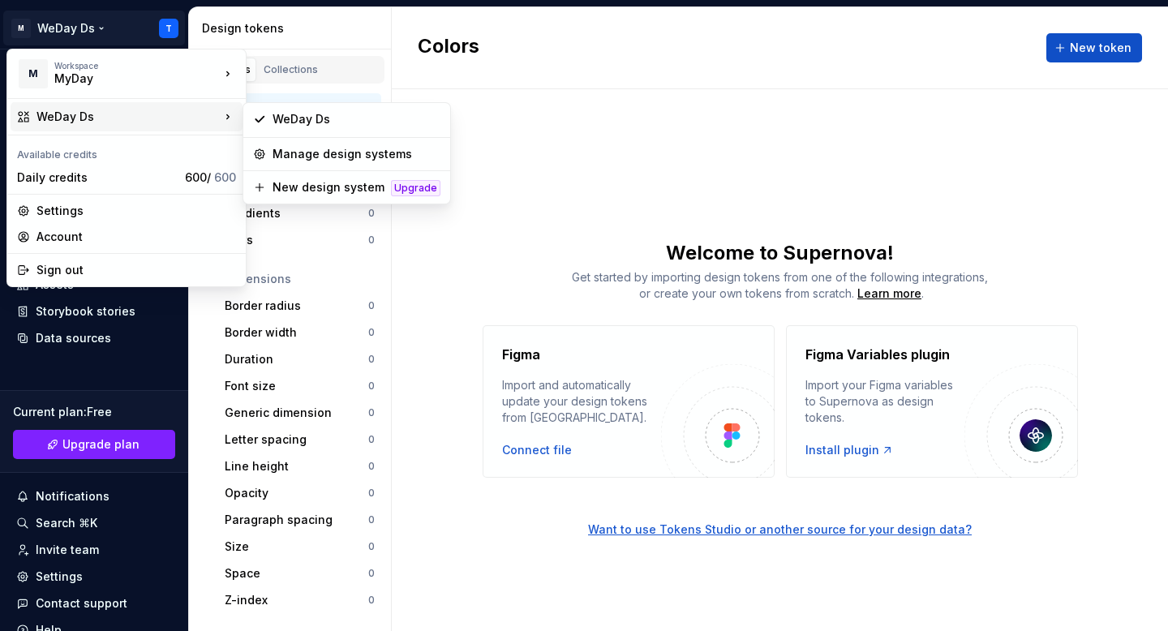
click at [87, 120] on div "WeDay Ds" at bounding box center [127, 117] width 183 height 16
click at [303, 117] on div "WeDay Ds" at bounding box center [356, 119] width 168 height 16
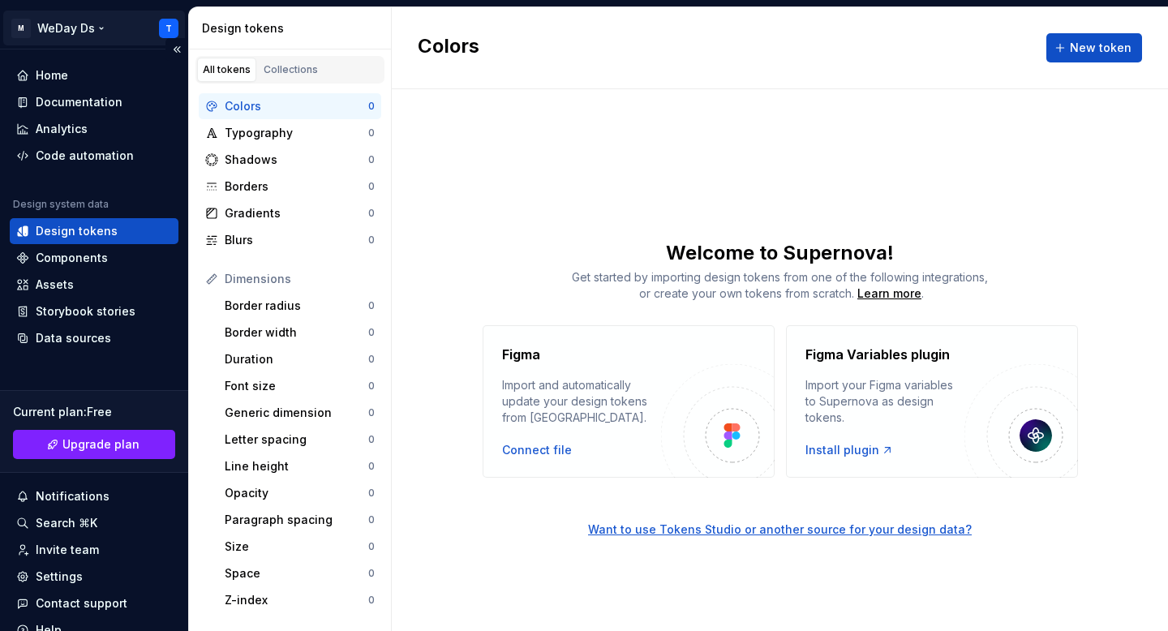
click at [62, 24] on html "M WeDay Ds T Home Documentation Analytics Code automation Design system data De…" at bounding box center [584, 315] width 1168 height 631
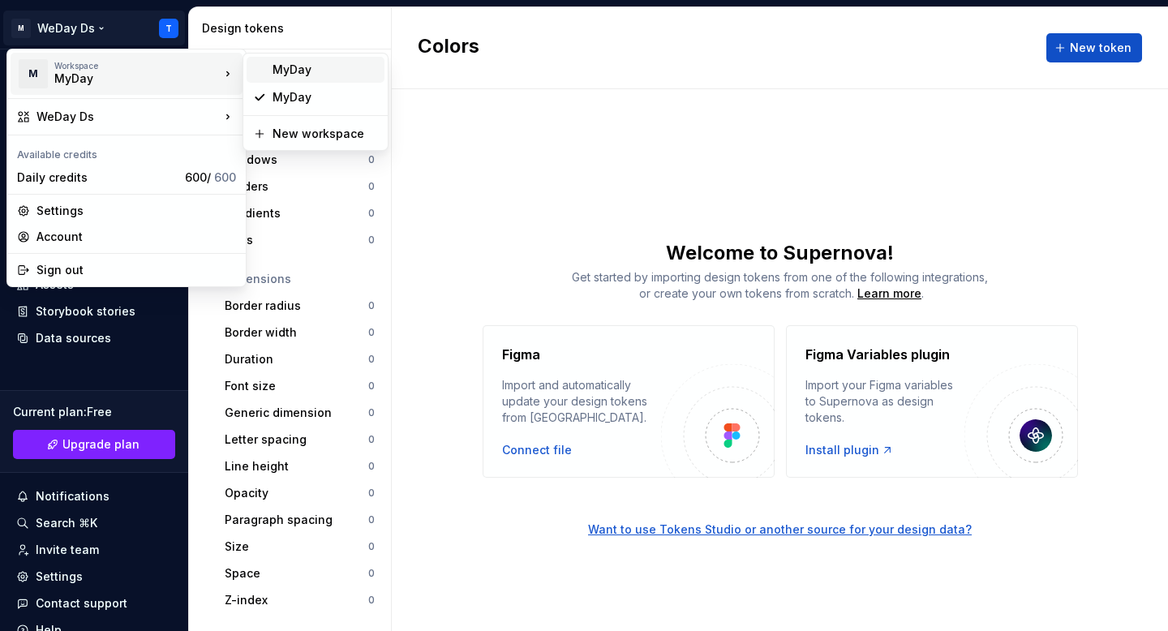
click at [295, 71] on div "MyDay" at bounding box center [324, 70] width 105 height 16
